Goal: Transaction & Acquisition: Purchase product/service

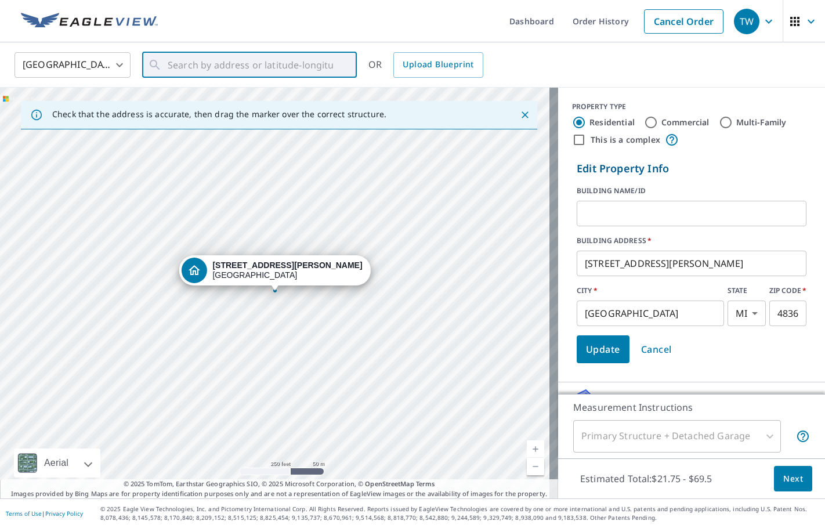
scroll to position [273, 0]
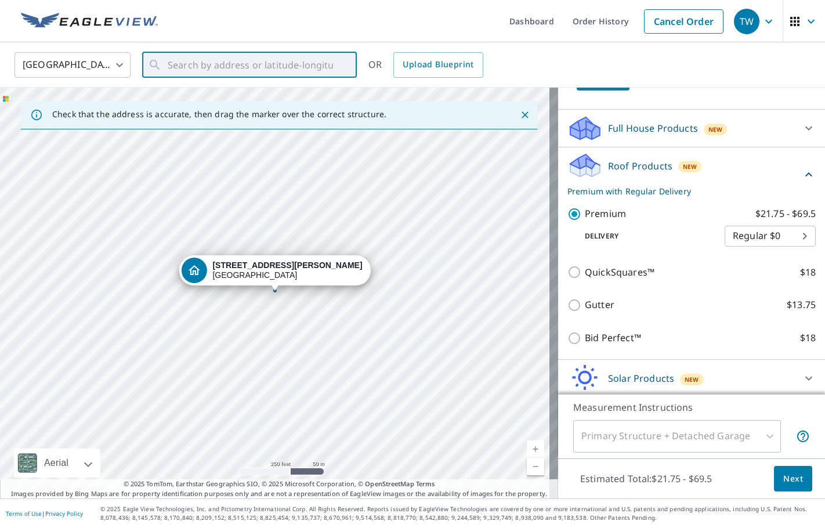
click at [229, 67] on input "text" at bounding box center [250, 65] width 165 height 32
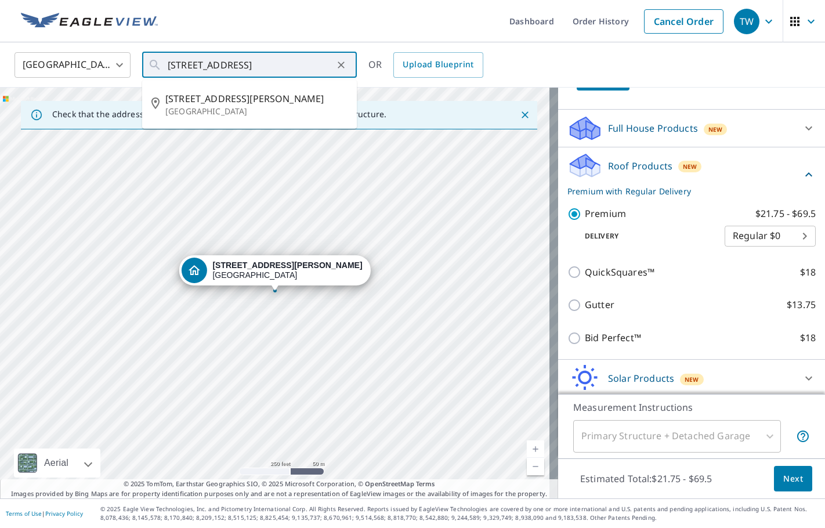
scroll to position [0, 20]
type input "[STREET_ADDRESS]"
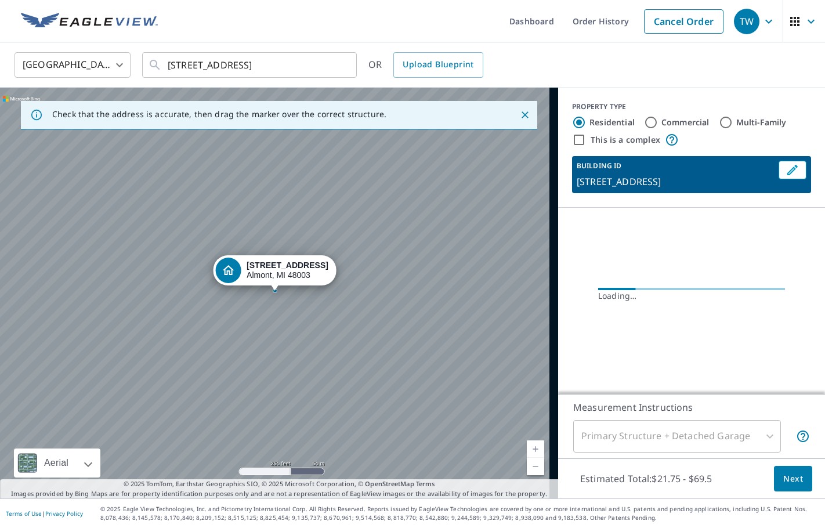
scroll to position [0, 0]
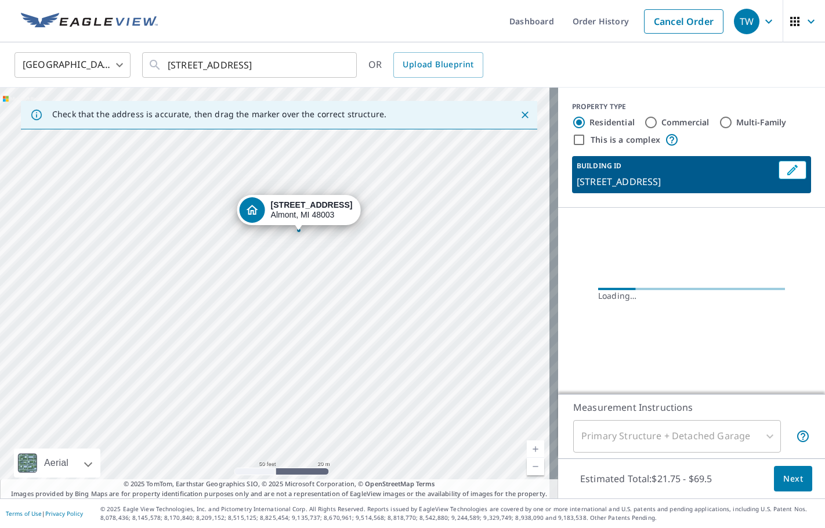
drag, startPoint x: 312, startPoint y: 242, endPoint x: 299, endPoint y: 349, distance: 107.6
click at [299, 349] on div "[STREET_ADDRESS]" at bounding box center [279, 293] width 558 height 411
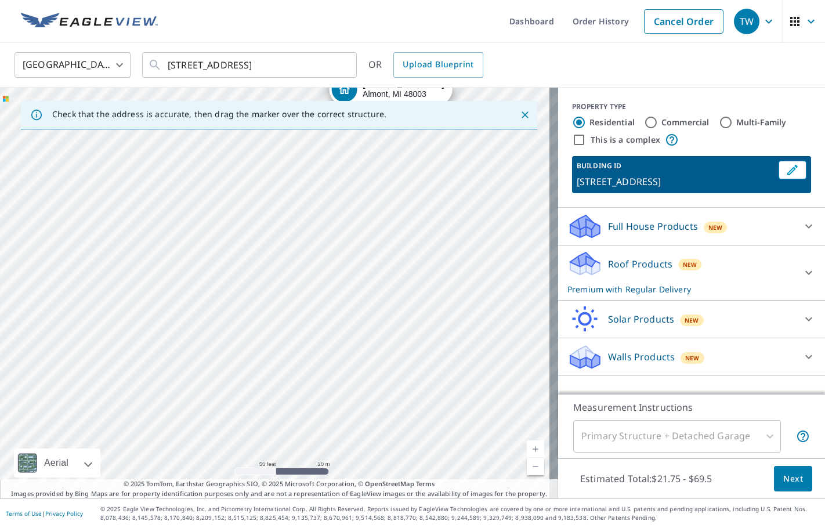
drag, startPoint x: 299, startPoint y: 349, endPoint x: 415, endPoint y: 168, distance: 215.0
click at [415, 168] on div "[STREET_ADDRESS]" at bounding box center [279, 293] width 558 height 411
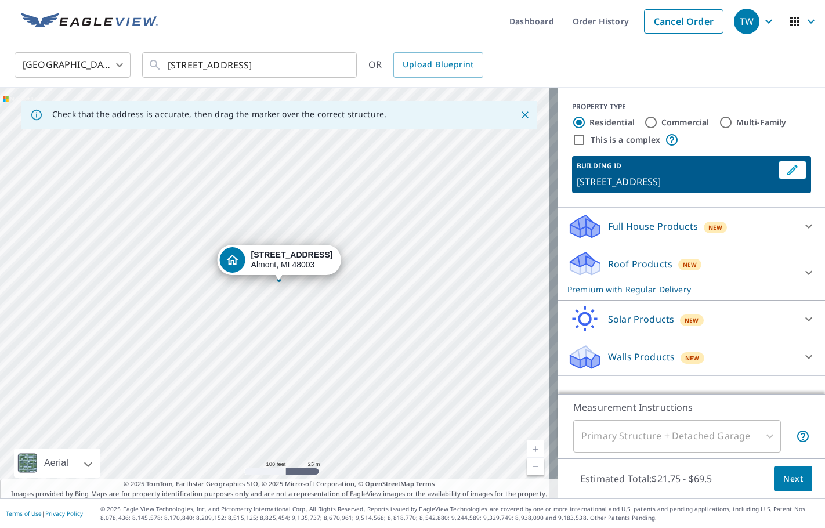
drag, startPoint x: 389, startPoint y: 150, endPoint x: 279, endPoint y: 260, distance: 155.9
click at [792, 174] on button "Edit building 1" at bounding box center [792, 170] width 28 height 19
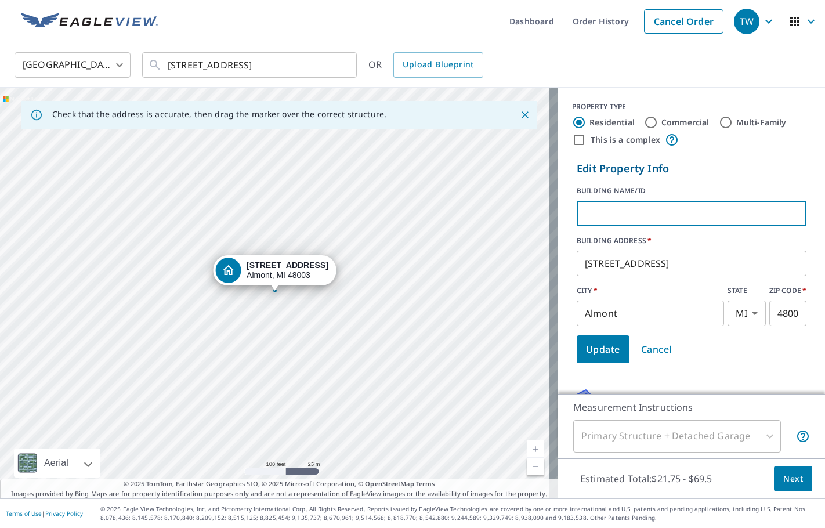
click at [656, 212] on input "text" at bounding box center [692, 213] width 230 height 32
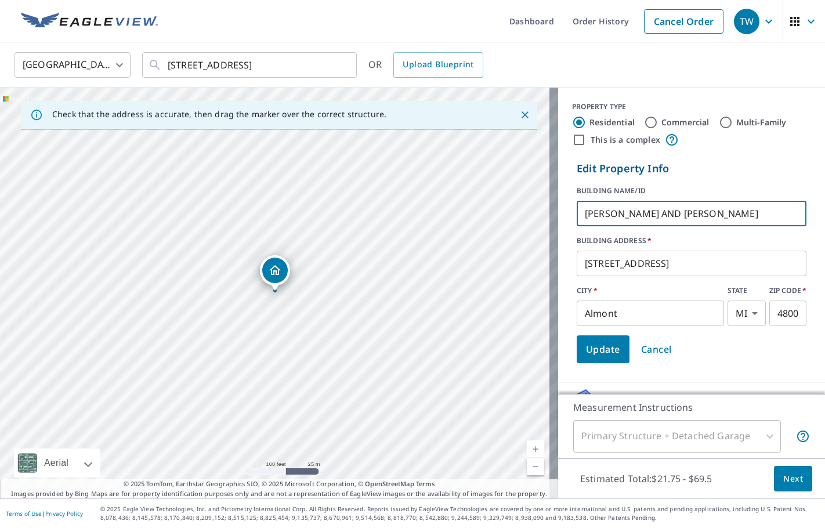
type input "[PERSON_NAME] AND [PERSON_NAME]"
click at [597, 353] on span "Update" at bounding box center [603, 349] width 34 height 16
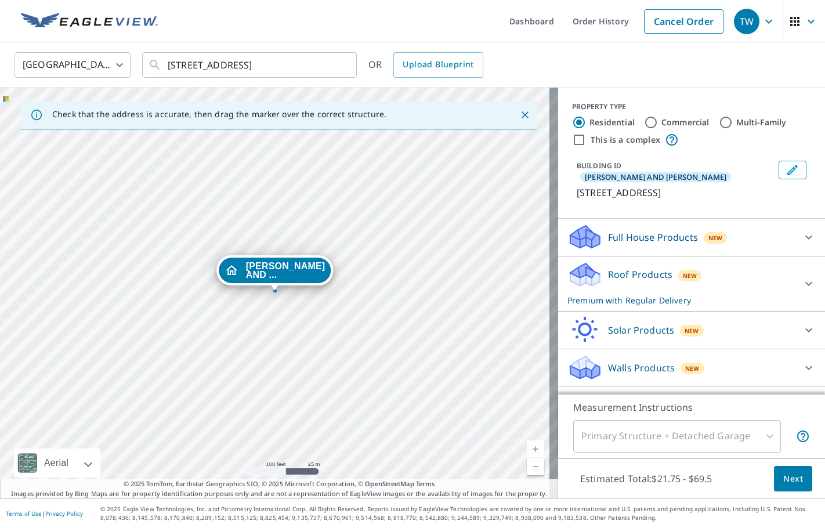
click at [802, 277] on icon at bounding box center [809, 284] width 14 height 14
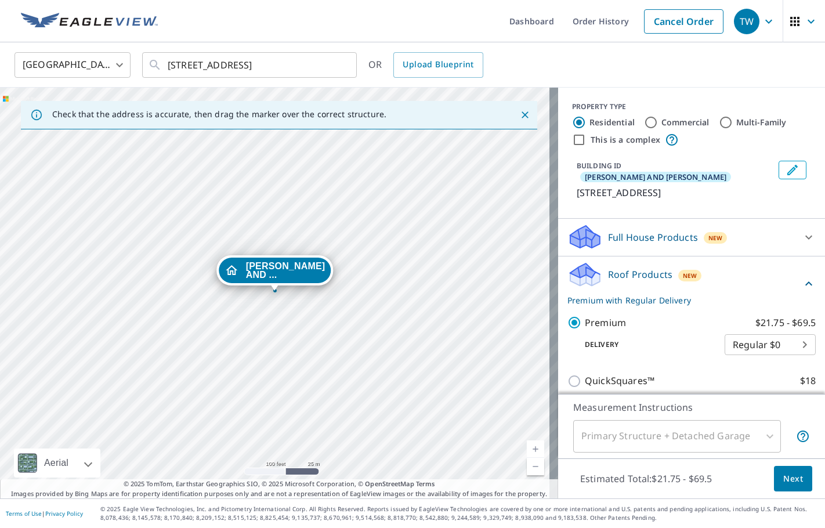
click at [787, 476] on span "Next" at bounding box center [793, 479] width 20 height 15
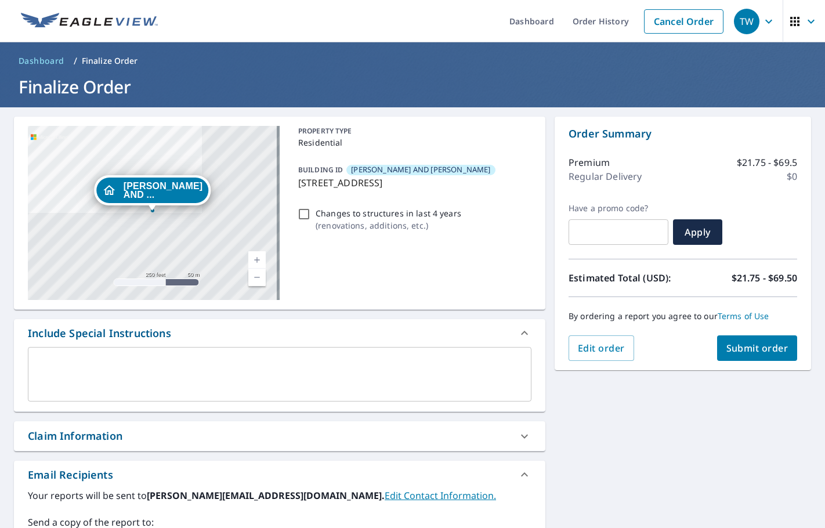
scroll to position [116, 0]
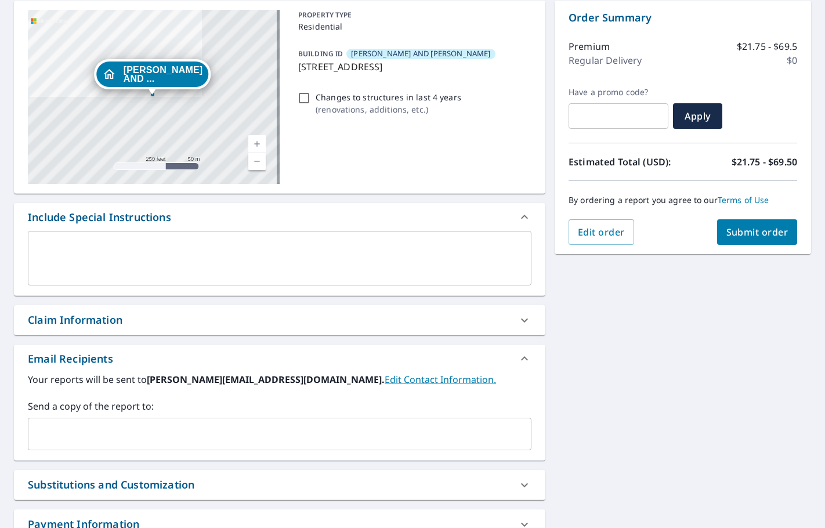
click at [84, 428] on input "text" at bounding box center [271, 434] width 476 height 22
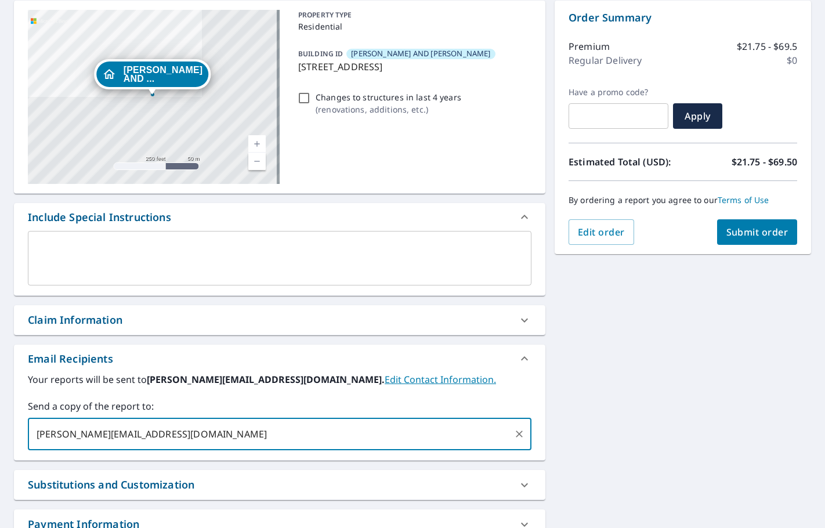
type input "[PERSON_NAME][EMAIL_ADDRESS][DOMAIN_NAME]"
click at [741, 235] on span "Submit order" at bounding box center [757, 232] width 62 height 13
checkbox input "true"
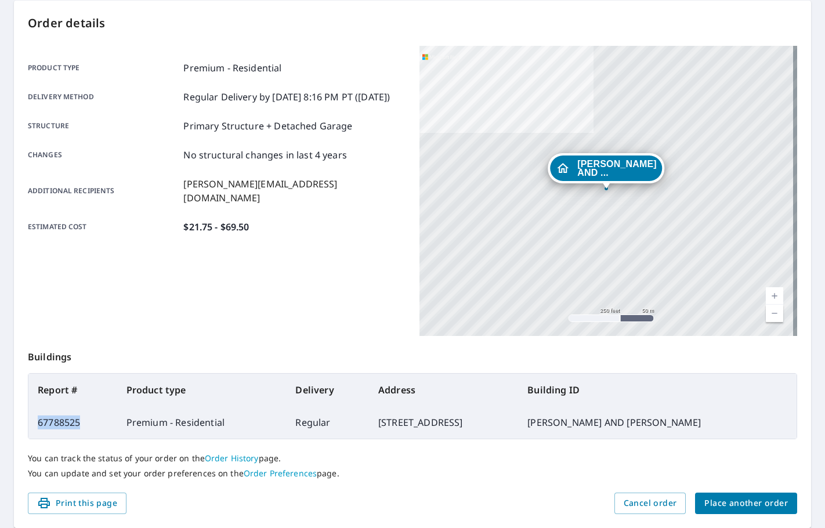
drag, startPoint x: 85, startPoint y: 423, endPoint x: 36, endPoint y: 429, distance: 49.6
click at [36, 429] on td "67788525" at bounding box center [72, 422] width 89 height 32
copy td "67788525"
click at [720, 509] on span "Place another order" at bounding box center [746, 503] width 84 height 15
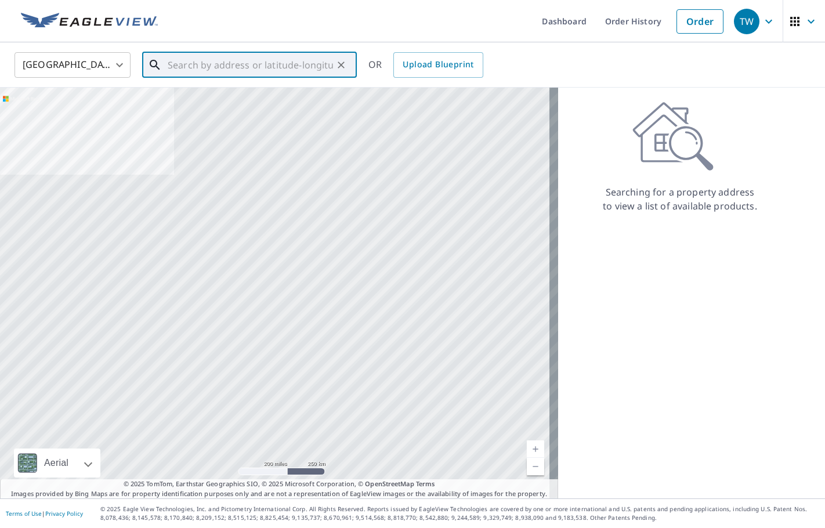
click at [245, 60] on input "text" at bounding box center [250, 65] width 165 height 32
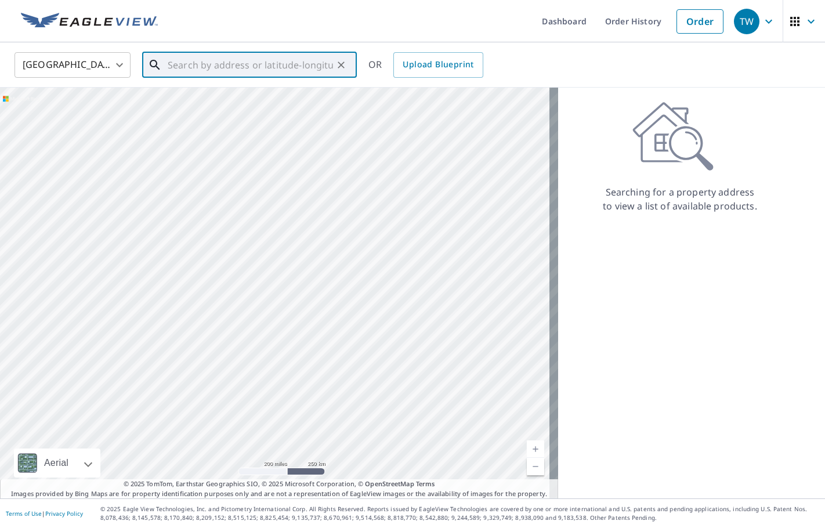
paste input "[STREET_ADDRESS]"
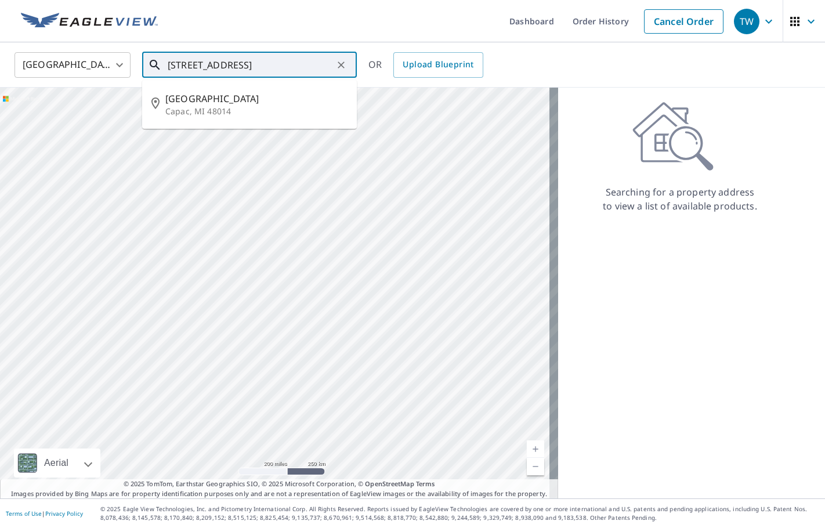
type input "[STREET_ADDRESS]"
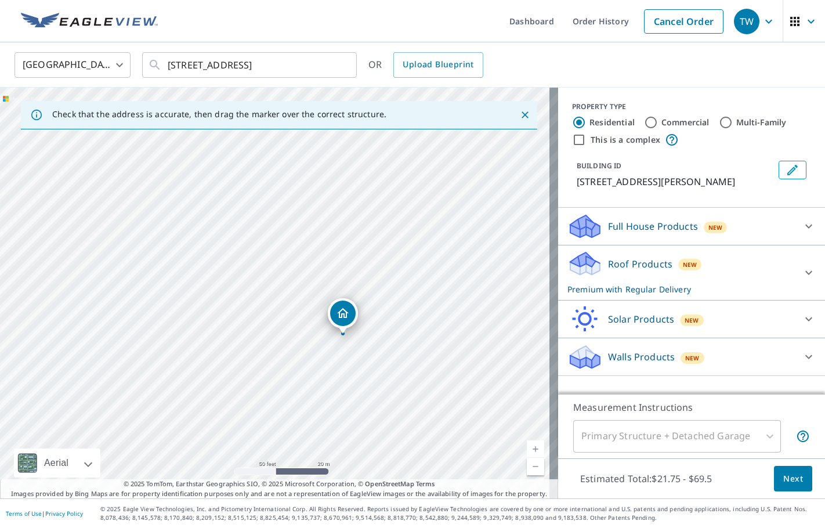
drag, startPoint x: 277, startPoint y: 270, endPoint x: 352, endPoint y: 314, distance: 86.3
click at [787, 173] on icon "Edit building 1" at bounding box center [792, 170] width 10 height 10
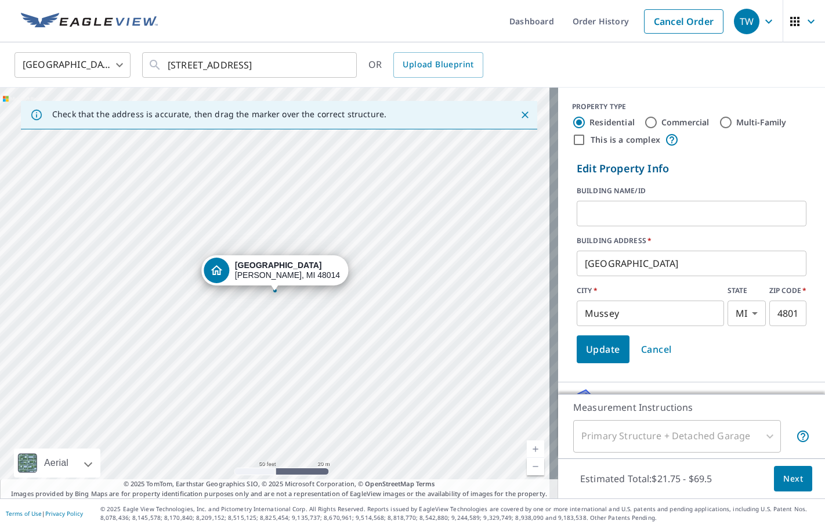
click at [654, 220] on input "text" at bounding box center [692, 213] width 230 height 32
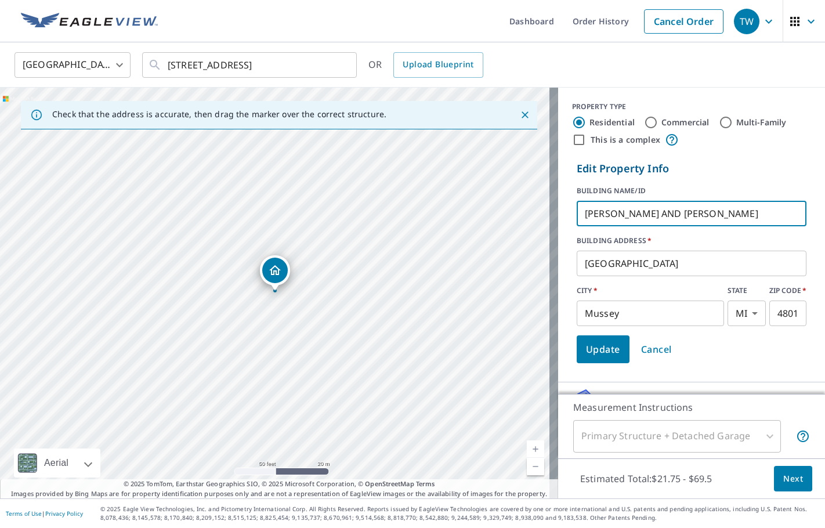
type input "[PERSON_NAME] AND [PERSON_NAME]"
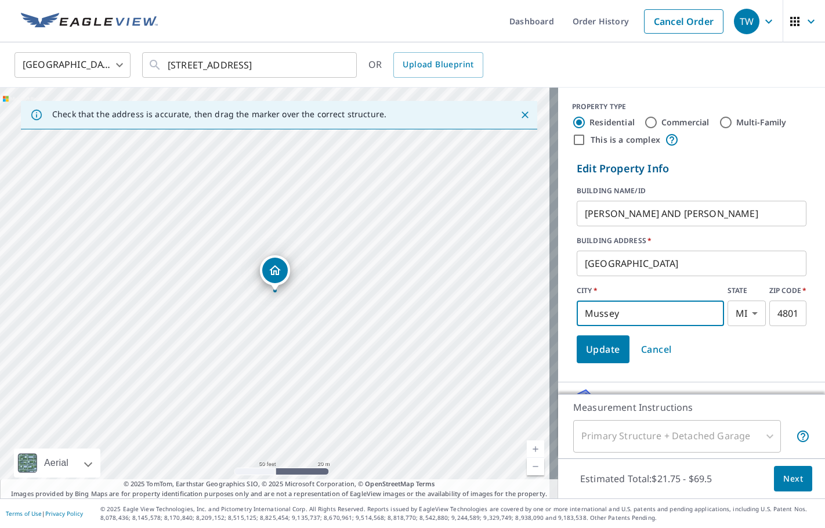
drag, startPoint x: 614, startPoint y: 314, endPoint x: 578, endPoint y: 317, distance: 36.6
click at [578, 317] on input "Mussey" at bounding box center [650, 313] width 147 height 32
type input "CAPAC"
click at [594, 347] on span "Update" at bounding box center [603, 349] width 34 height 16
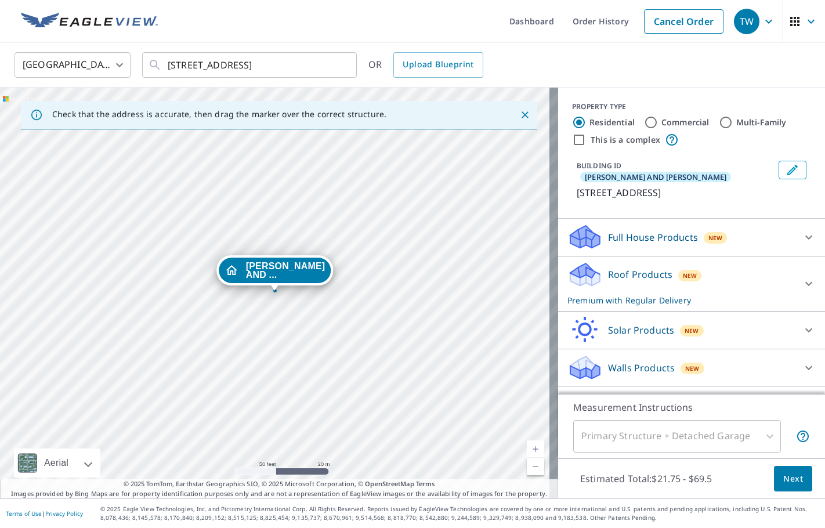
click at [802, 277] on icon at bounding box center [809, 284] width 14 height 14
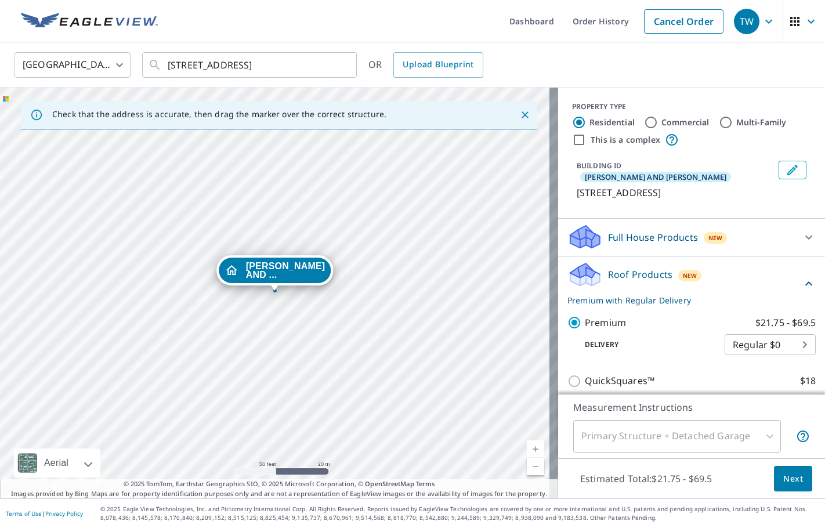
click at [785, 481] on span "Next" at bounding box center [793, 479] width 20 height 15
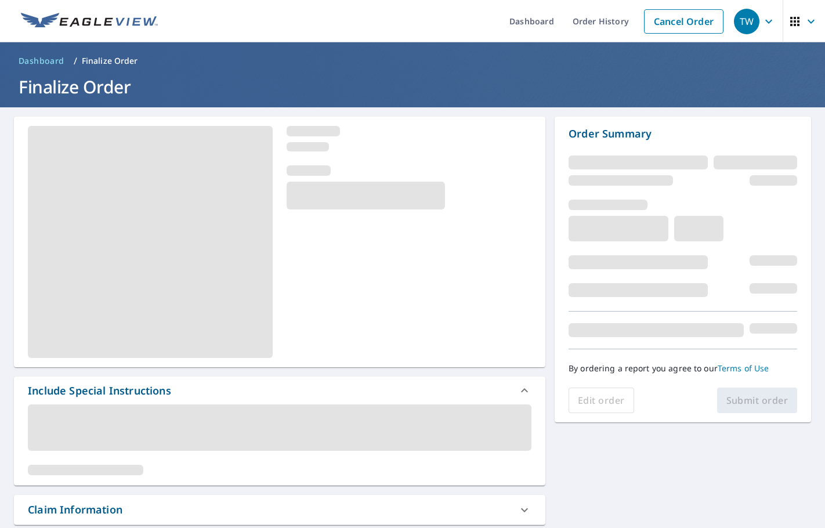
scroll to position [174, 0]
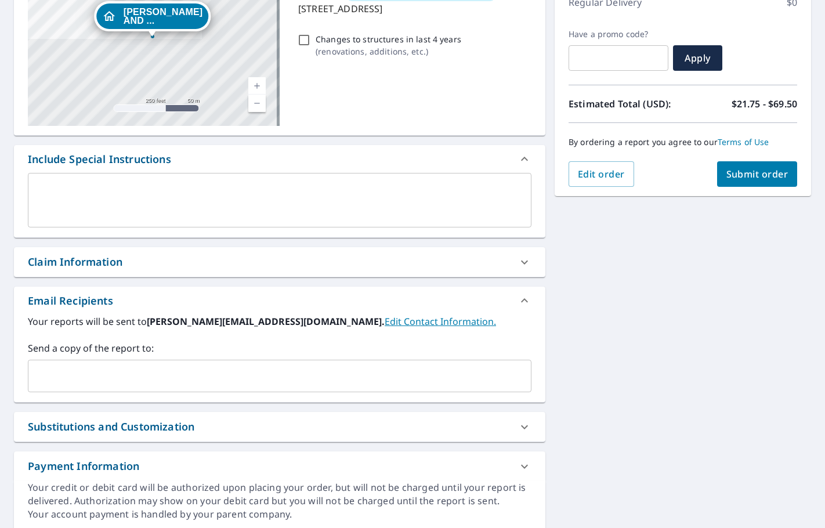
click at [74, 384] on input "text" at bounding box center [271, 376] width 476 height 22
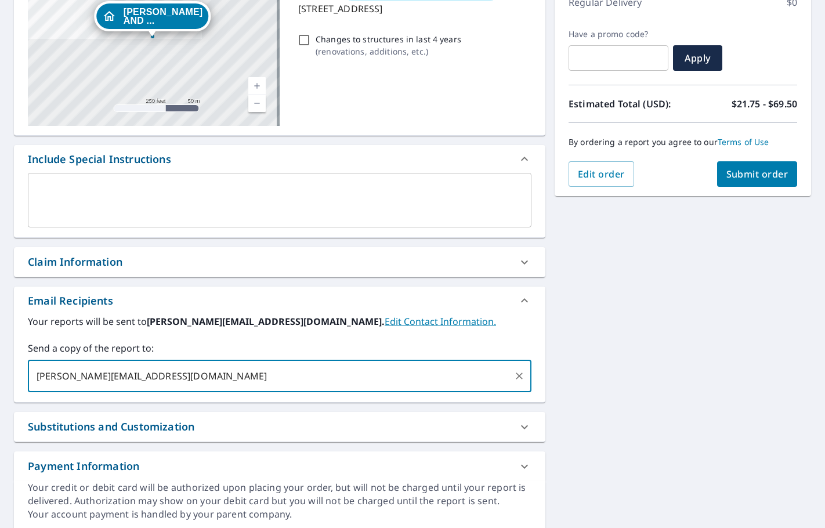
type input "[PERSON_NAME][EMAIL_ADDRESS][DOMAIN_NAME]"
click at [756, 171] on span "Submit order" at bounding box center [757, 174] width 62 height 13
checkbox input "true"
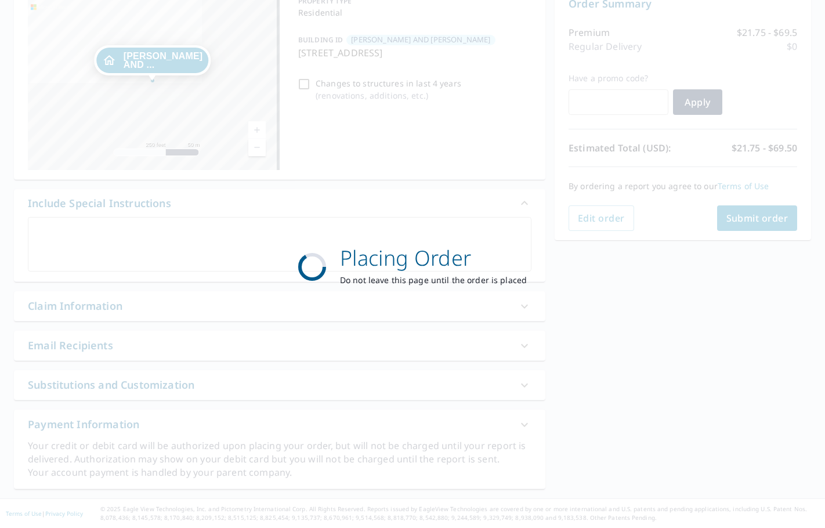
scroll to position [130, 0]
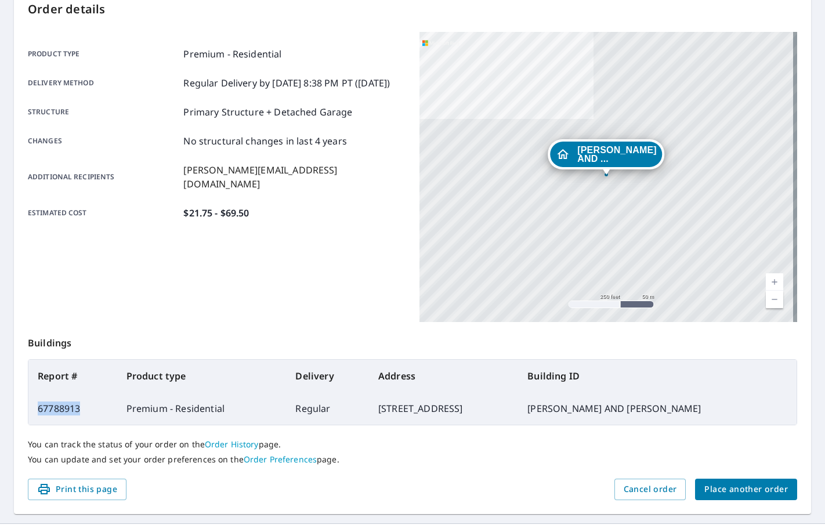
drag, startPoint x: 93, startPoint y: 412, endPoint x: 39, endPoint y: 412, distance: 53.9
click at [39, 412] on td "67788913" at bounding box center [72, 408] width 89 height 32
copy td "67788913"
